Goal: Obtain resource: Obtain resource

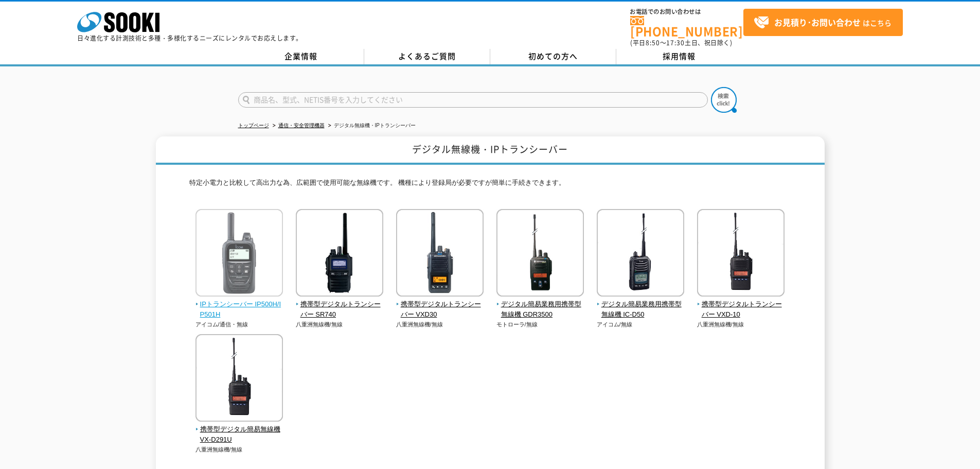
click at [248, 253] on img at bounding box center [238, 254] width 87 height 90
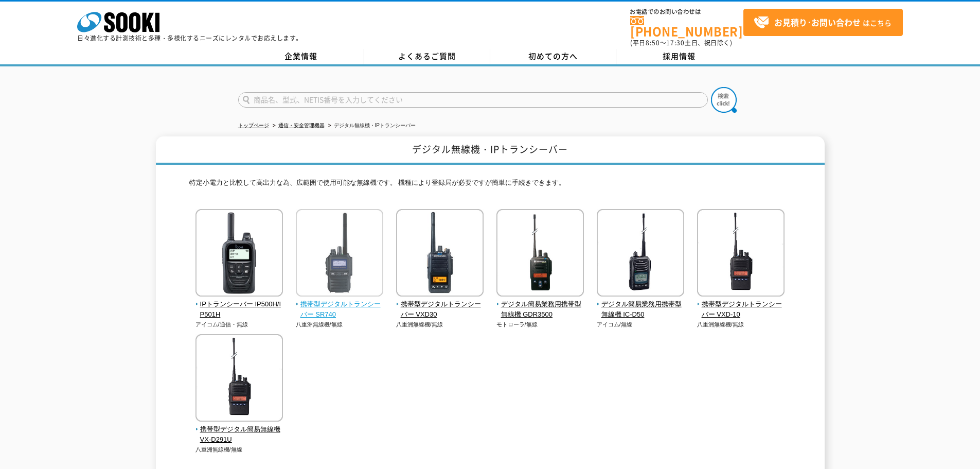
click at [322, 299] on span "携帯型デジタルトランシーバー SR740" at bounding box center [340, 310] width 88 height 22
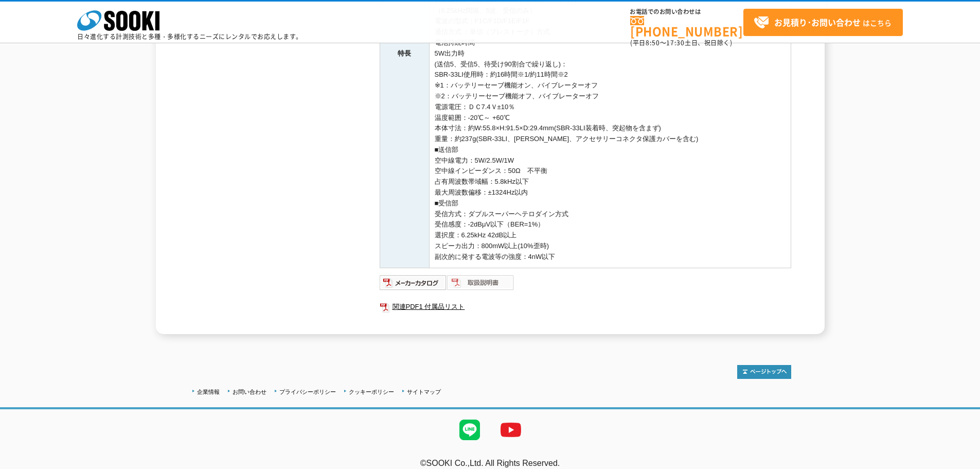
scroll to position [360, 0]
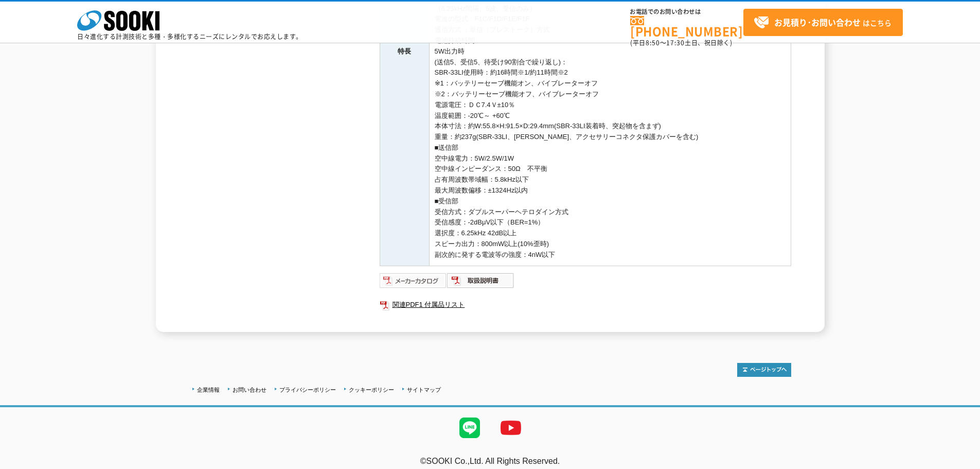
click at [431, 279] on img at bounding box center [413, 280] width 67 height 16
click at [433, 304] on link "関連PDF1 付属品リスト" at bounding box center [585, 304] width 411 height 13
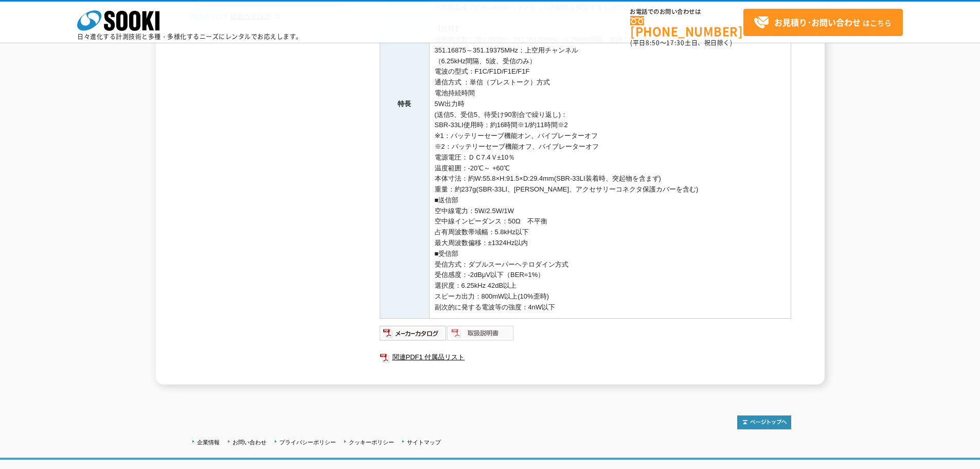
scroll to position [309, 0]
click at [415, 331] on img at bounding box center [413, 332] width 67 height 16
